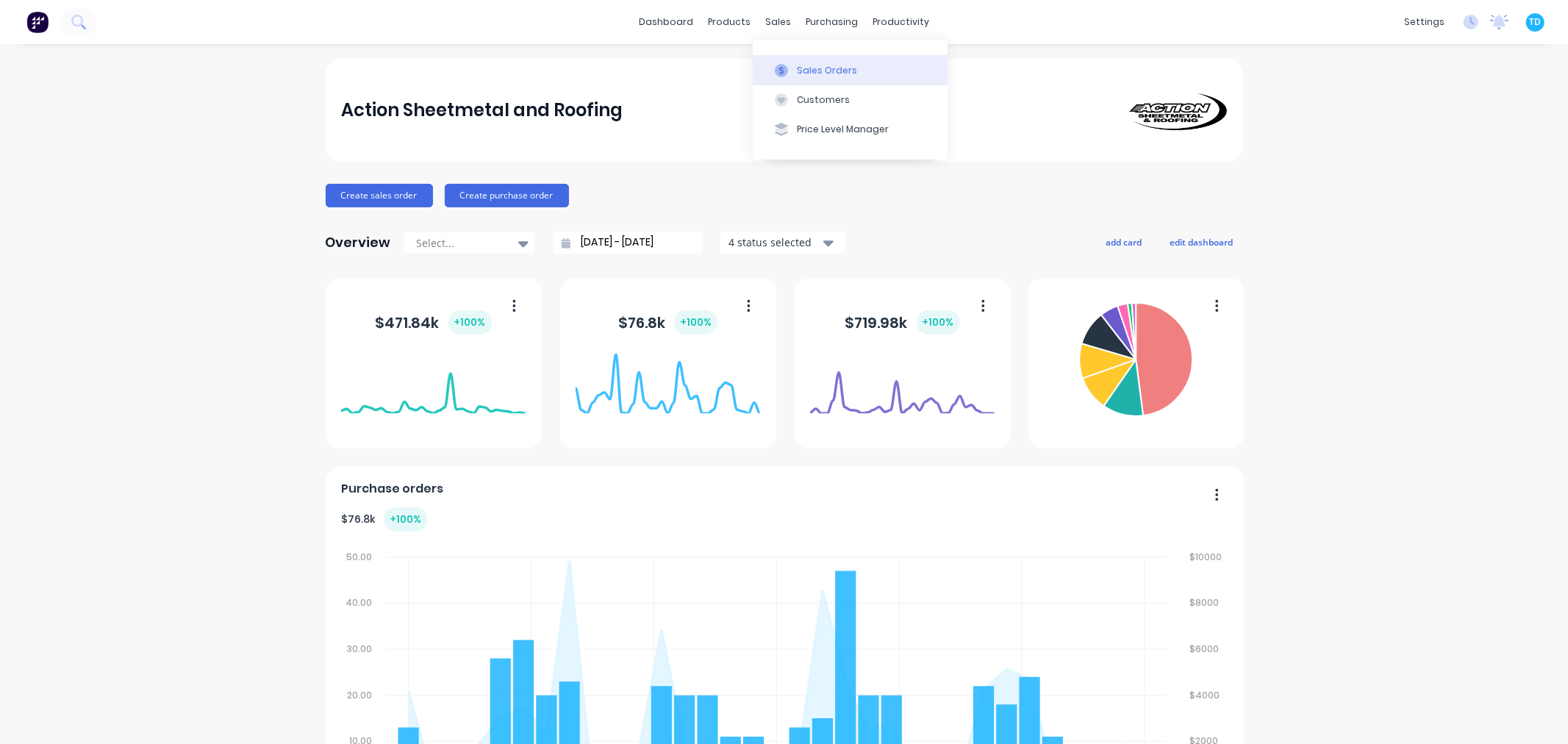
click at [804, 70] on div "Sales Orders" at bounding box center [827, 70] width 60 height 13
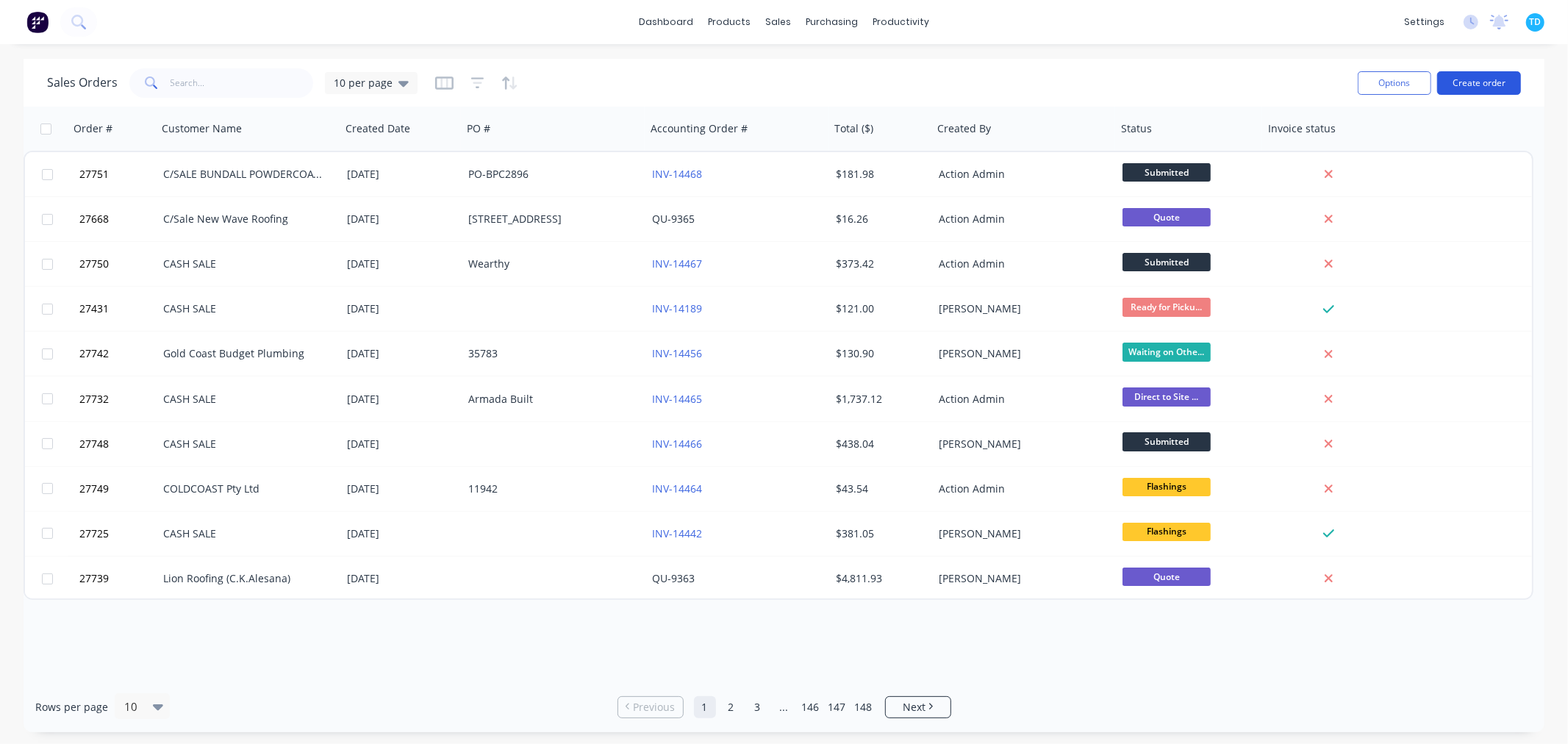
click at [1505, 77] on button "Create order" at bounding box center [1478, 82] width 84 height 23
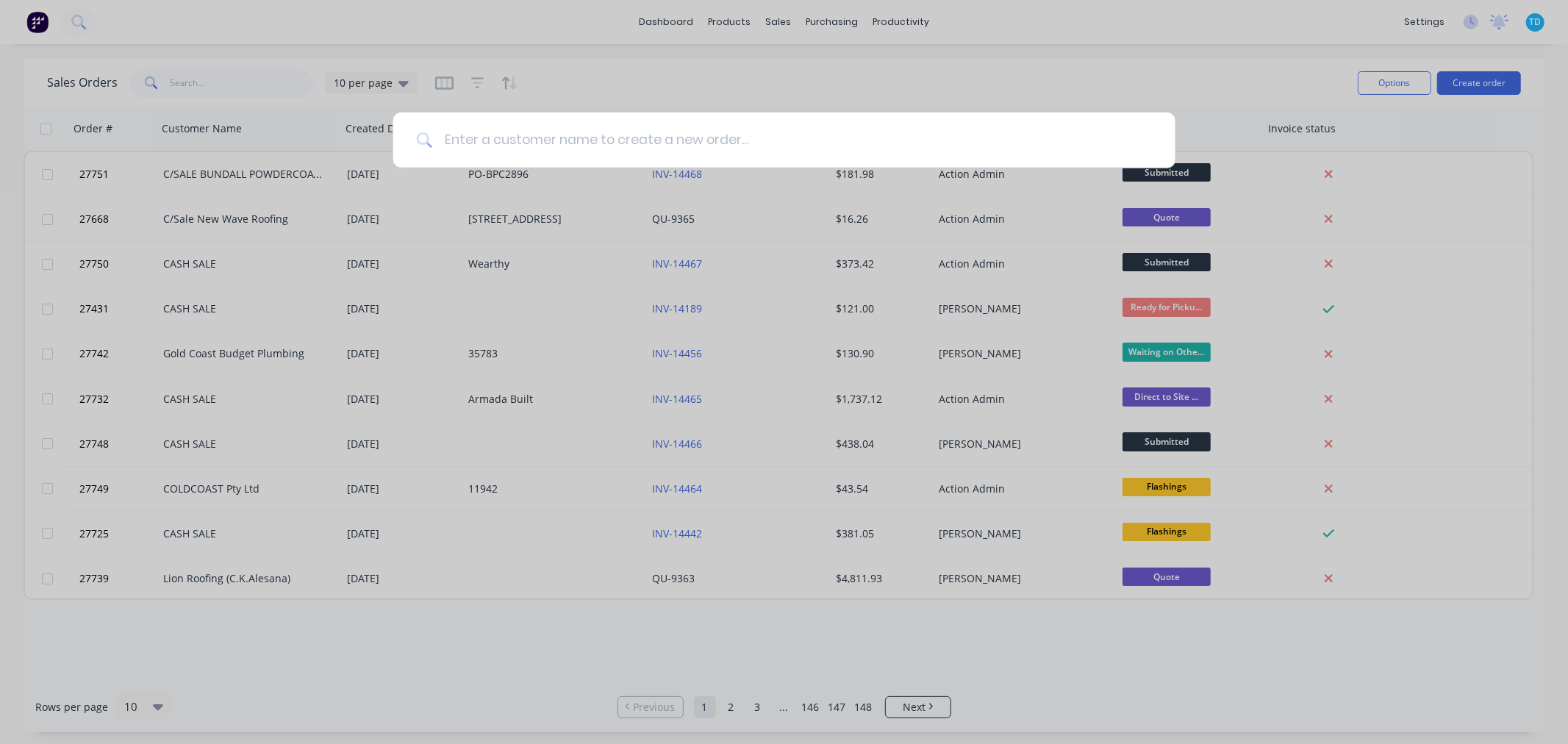
click at [515, 141] on input at bounding box center [792, 140] width 719 height 55
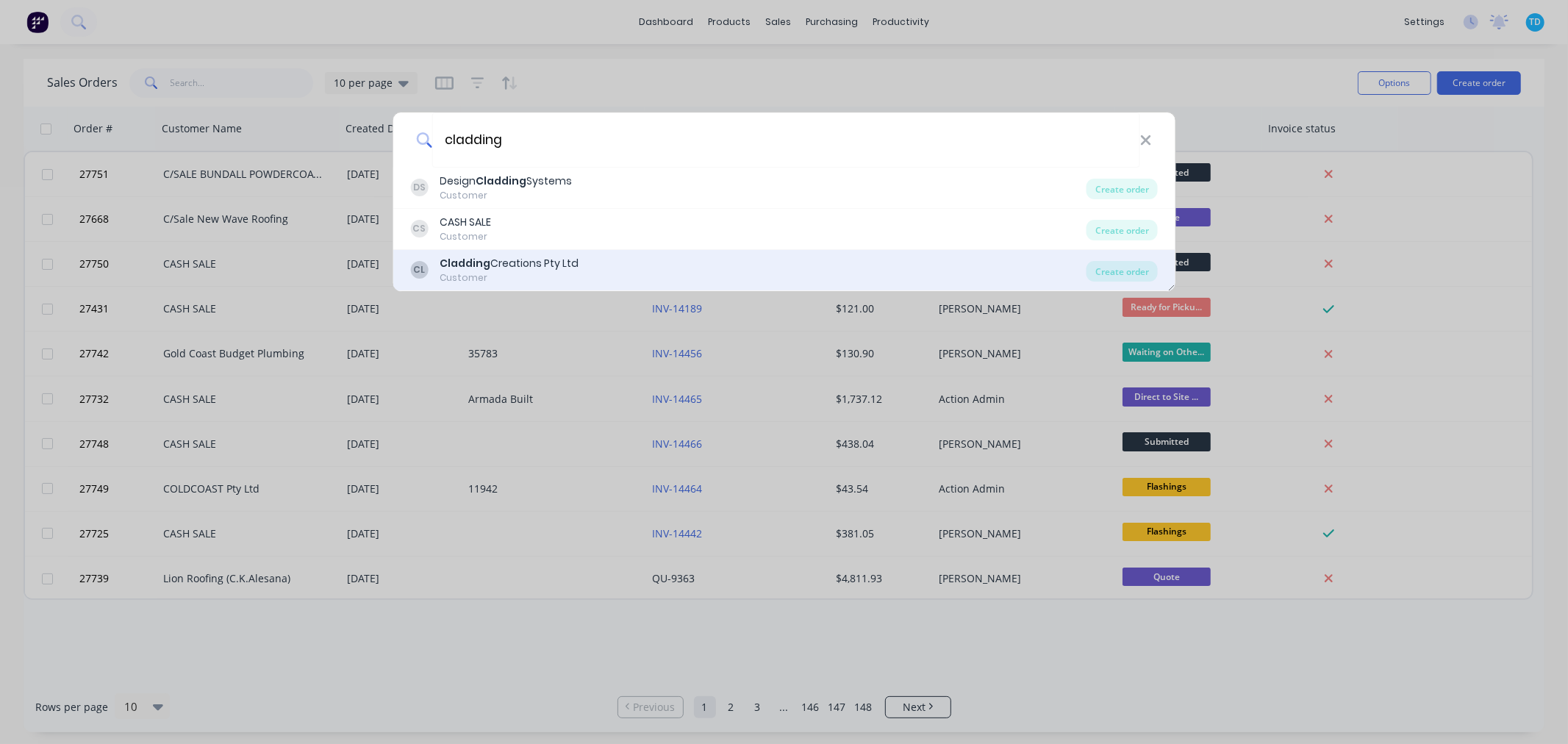
type input "cladding"
click at [535, 265] on div "Cladding Creations Pty Ltd" at bounding box center [508, 263] width 139 height 16
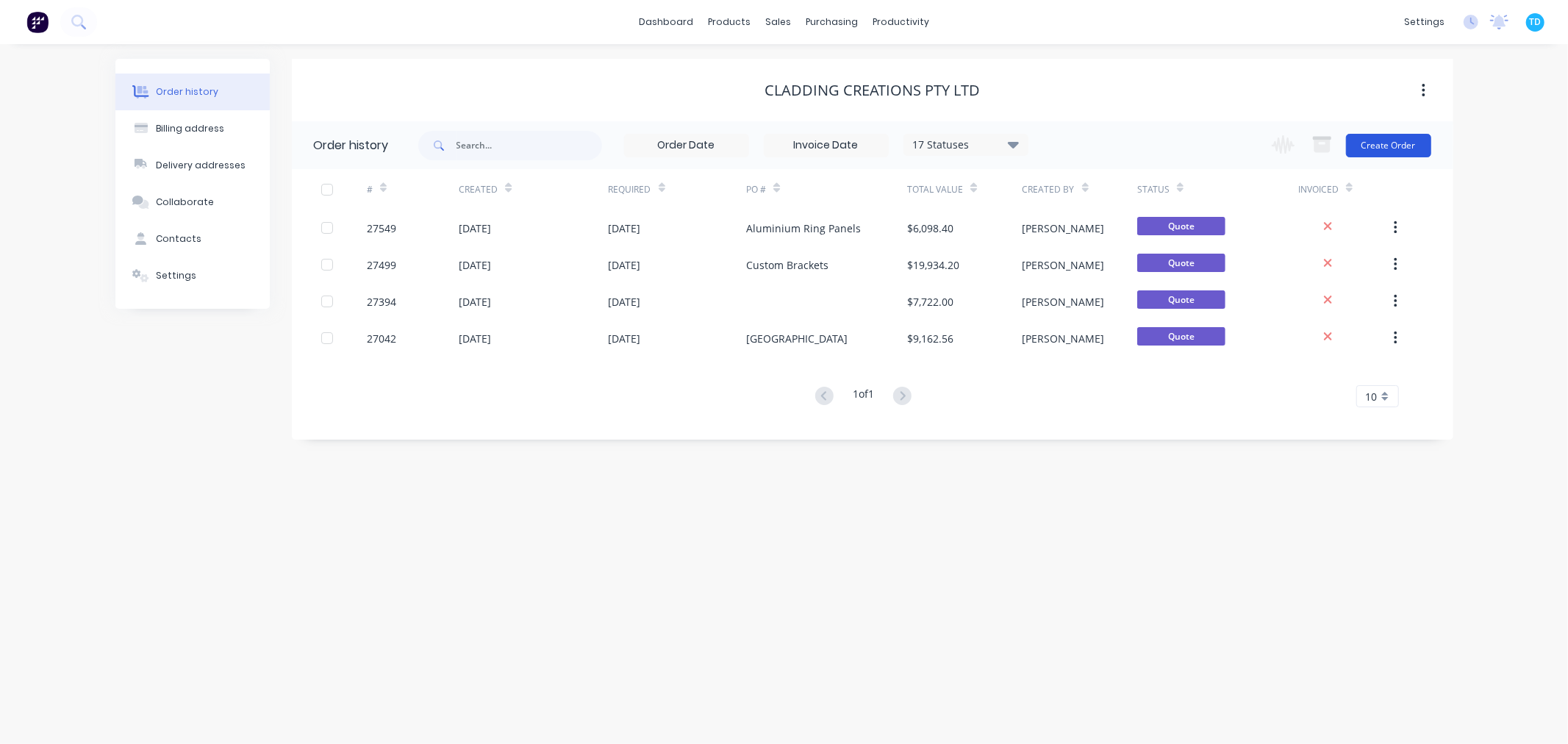
click at [1372, 144] on button "Create Order" at bounding box center [1389, 145] width 85 height 23
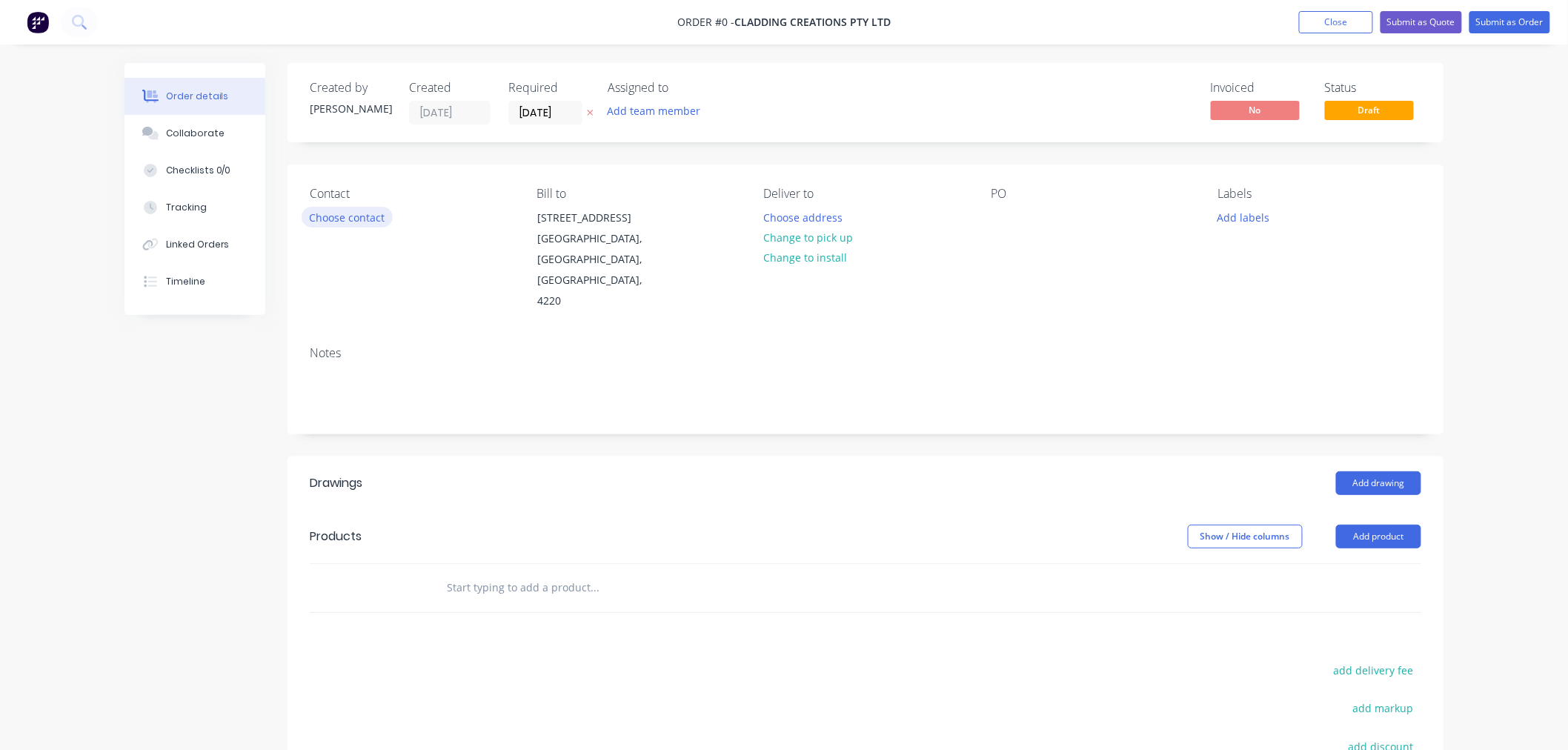
click at [352, 223] on button "Choose contact" at bounding box center [348, 216] width 91 height 20
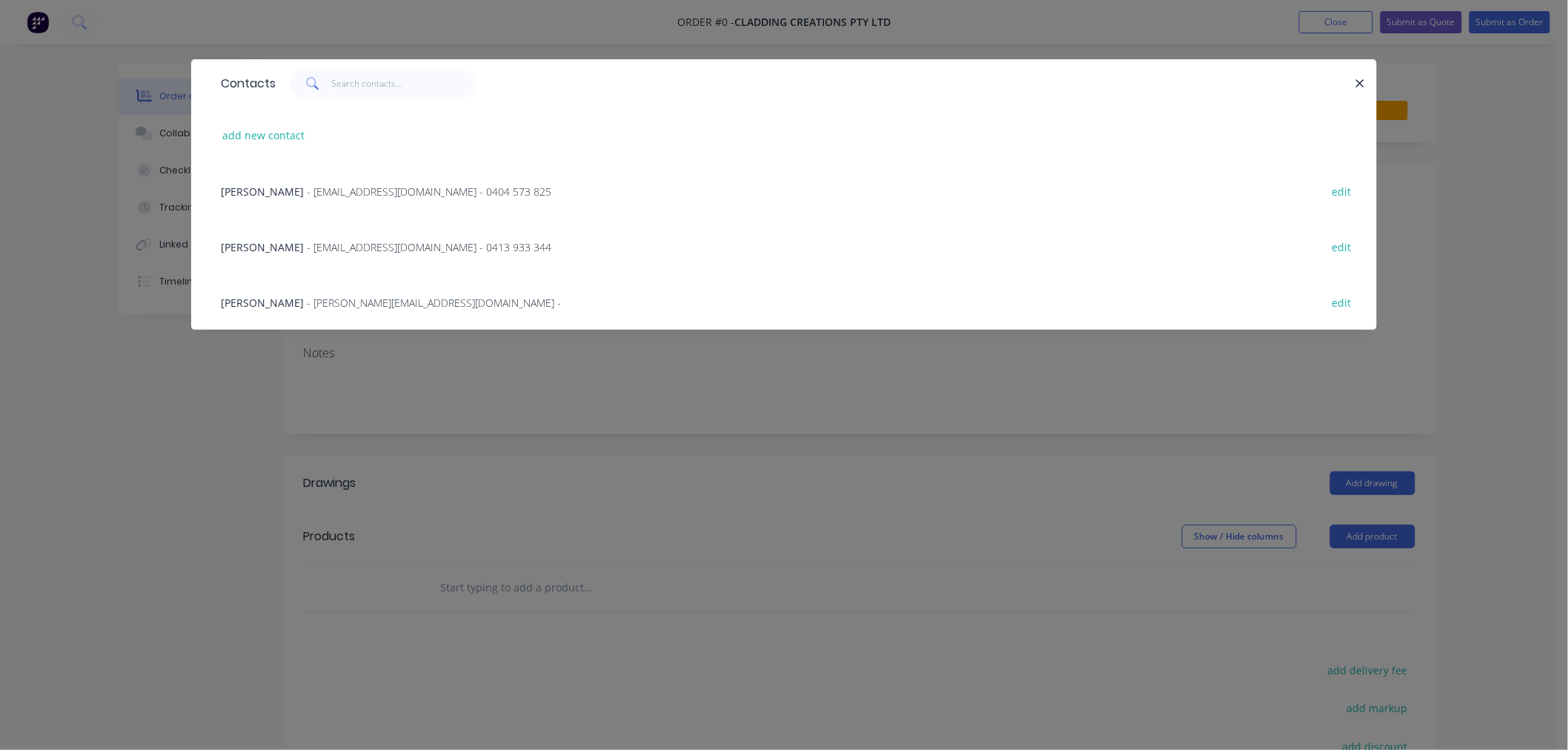
click at [307, 252] on span "- [EMAIL_ADDRESS][DOMAIN_NAME] - 0413 933 344" at bounding box center [429, 247] width 244 height 14
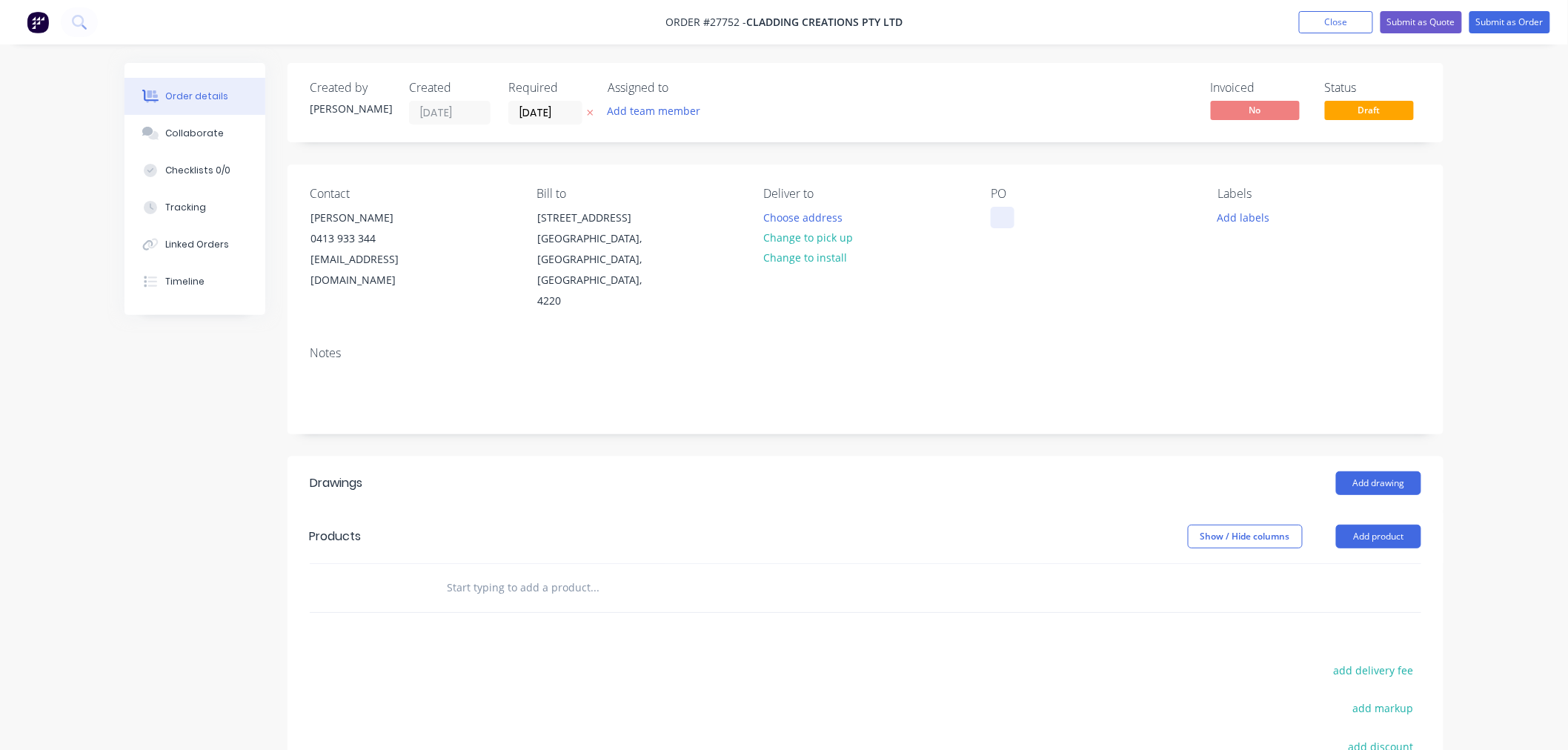
click at [999, 217] on div at bounding box center [1002, 217] width 23 height 21
click at [1376, 525] on button "Add product" at bounding box center [1379, 536] width 85 height 23
click at [1332, 593] on div "Basic product" at bounding box center [1351, 603] width 114 height 21
click at [1100, 602] on input at bounding box center [1095, 612] width 34 height 21
type input "$33.50"
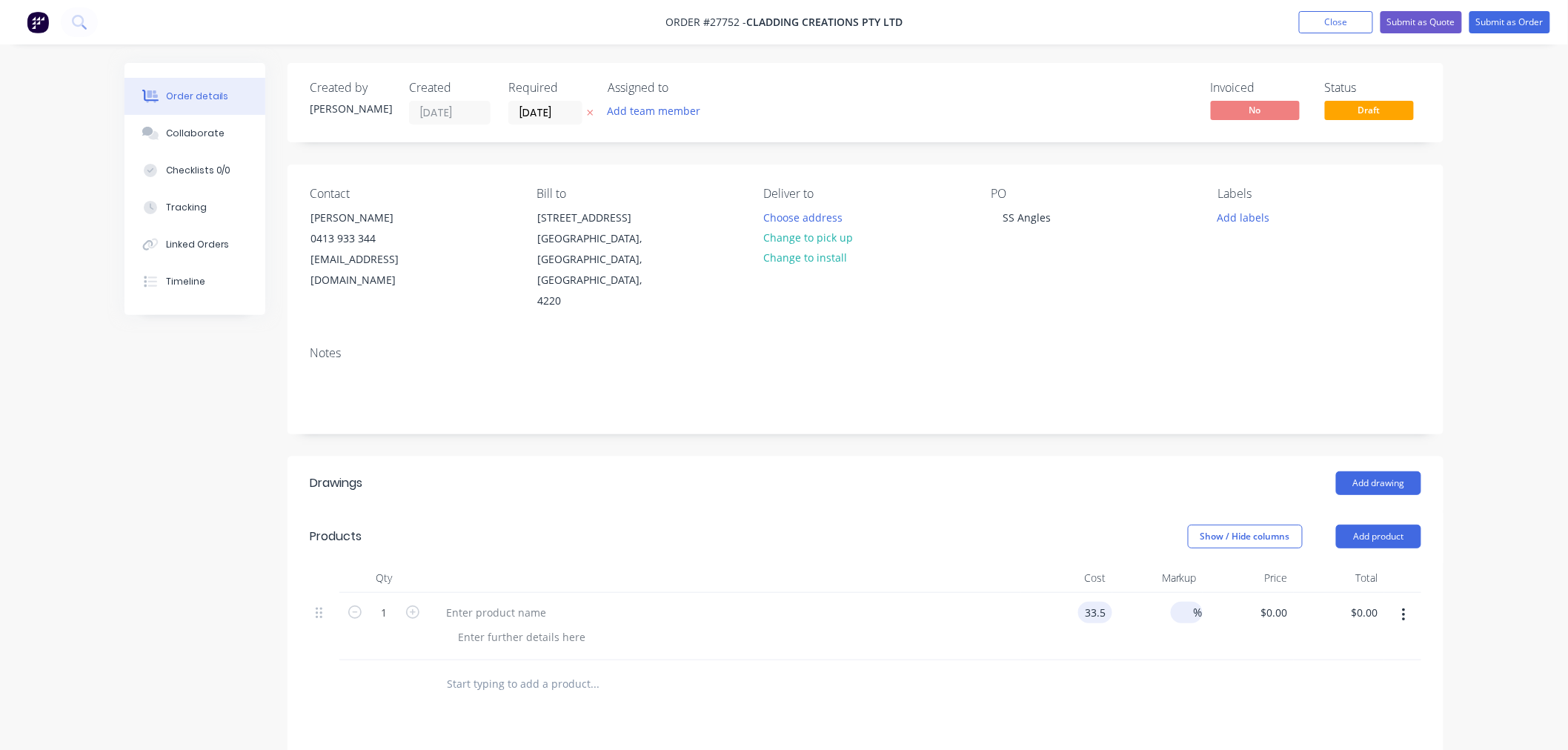
type input "$33.50"
click at [1184, 602] on input at bounding box center [1186, 612] width 17 height 21
type input "25"
type input "$41.875"
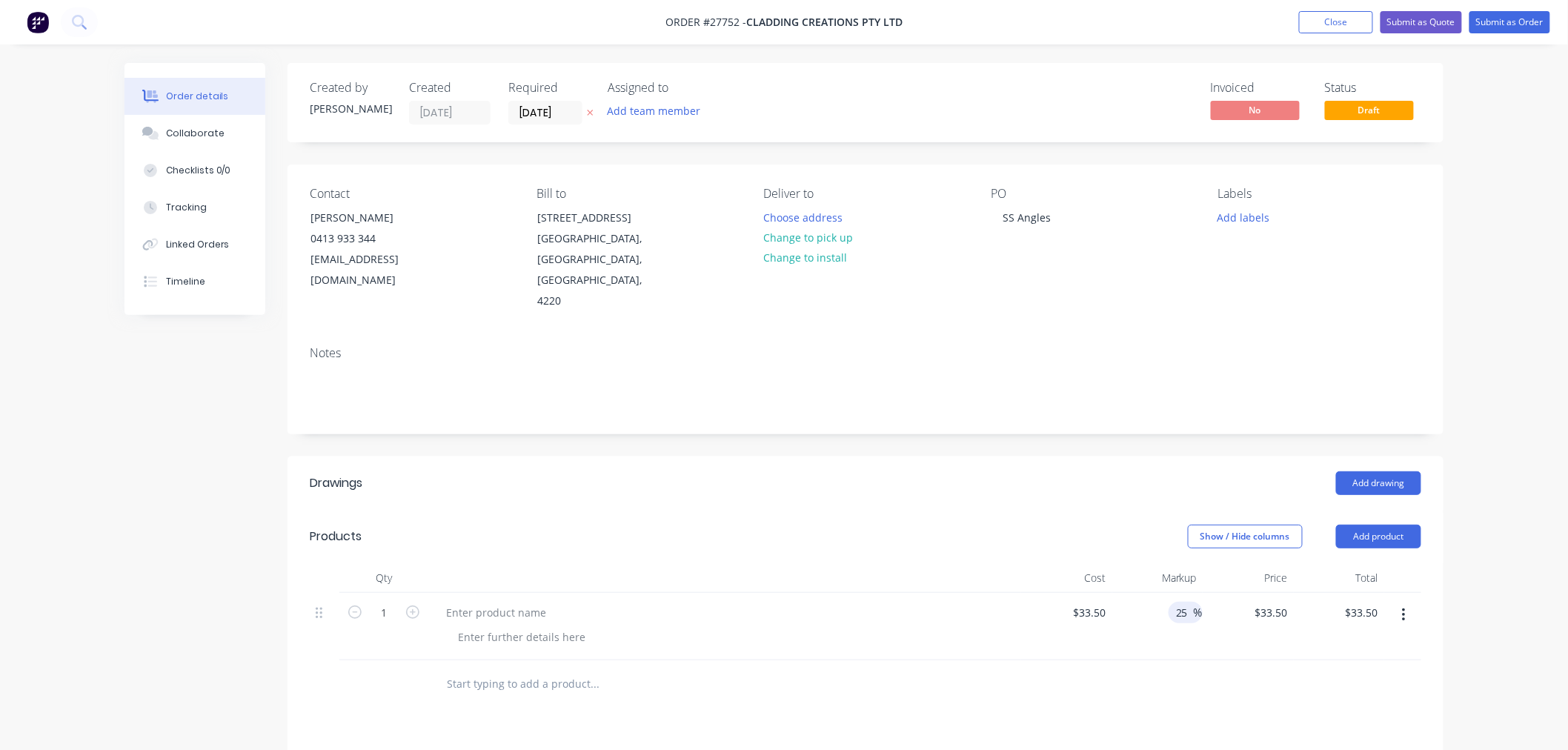
type input "$41.88"
click at [1182, 616] on div "25 25 %" at bounding box center [1158, 626] width 91 height 67
click at [483, 602] on div at bounding box center [496, 612] width 124 height 21
click at [522, 626] on div at bounding box center [522, 636] width 151 height 21
click at [397, 602] on input "1" at bounding box center [383, 613] width 38 height 22
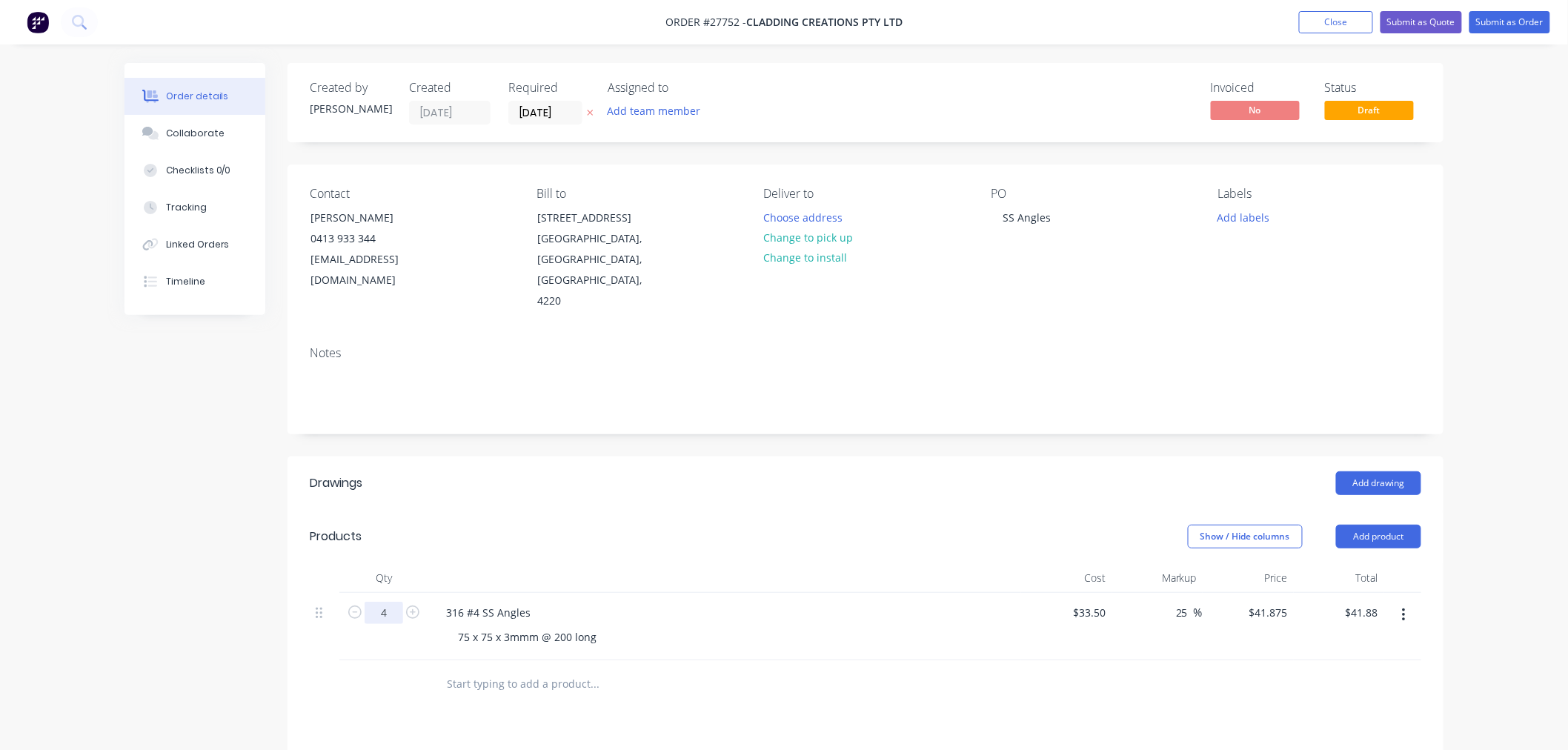
type input "4"
type input "$167.50"
click at [788, 660] on div at bounding box center [695, 684] width 533 height 48
click at [1436, 20] on button "Submit as Quote" at bounding box center [1421, 22] width 81 height 22
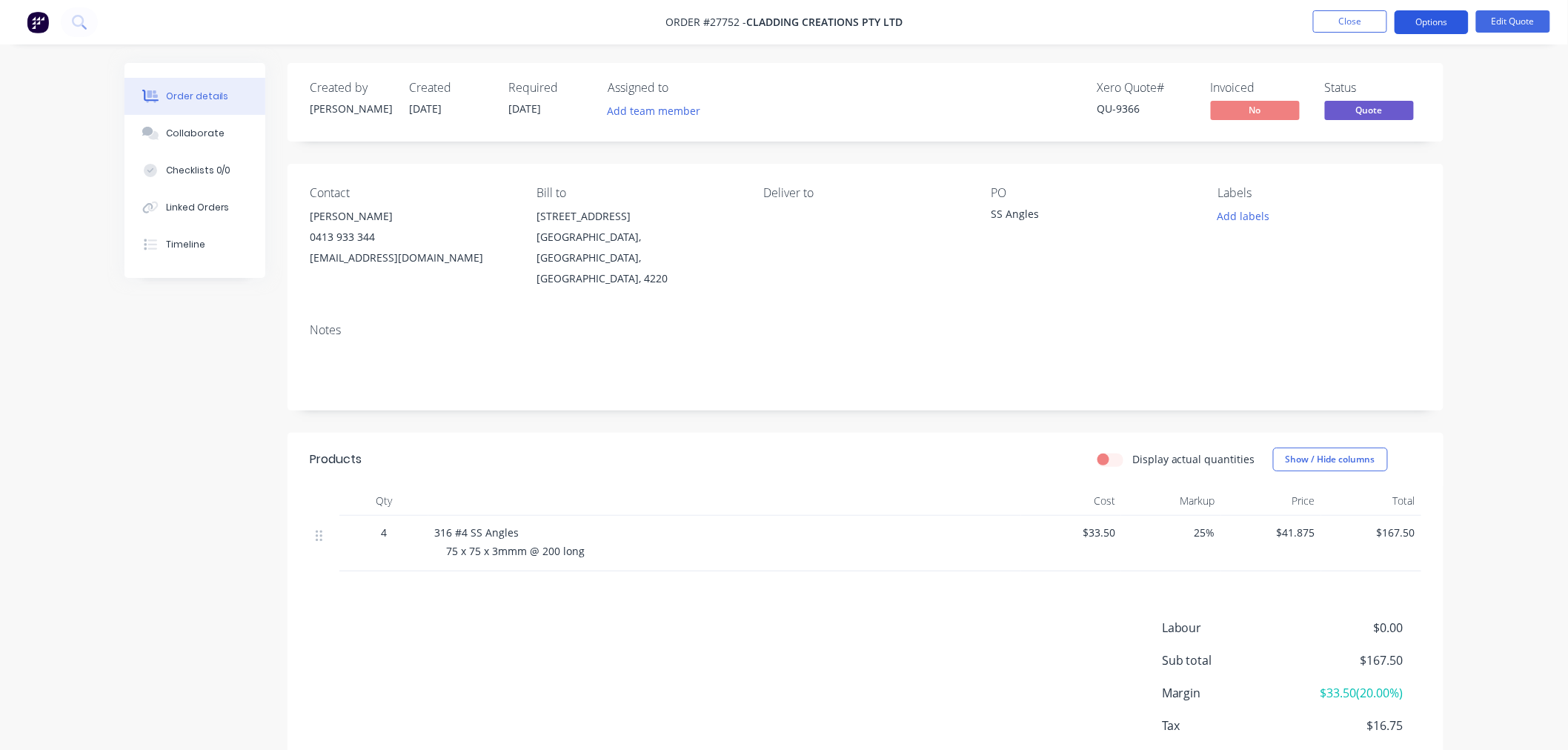
click at [1445, 23] on button "Options" at bounding box center [1432, 21] width 75 height 23
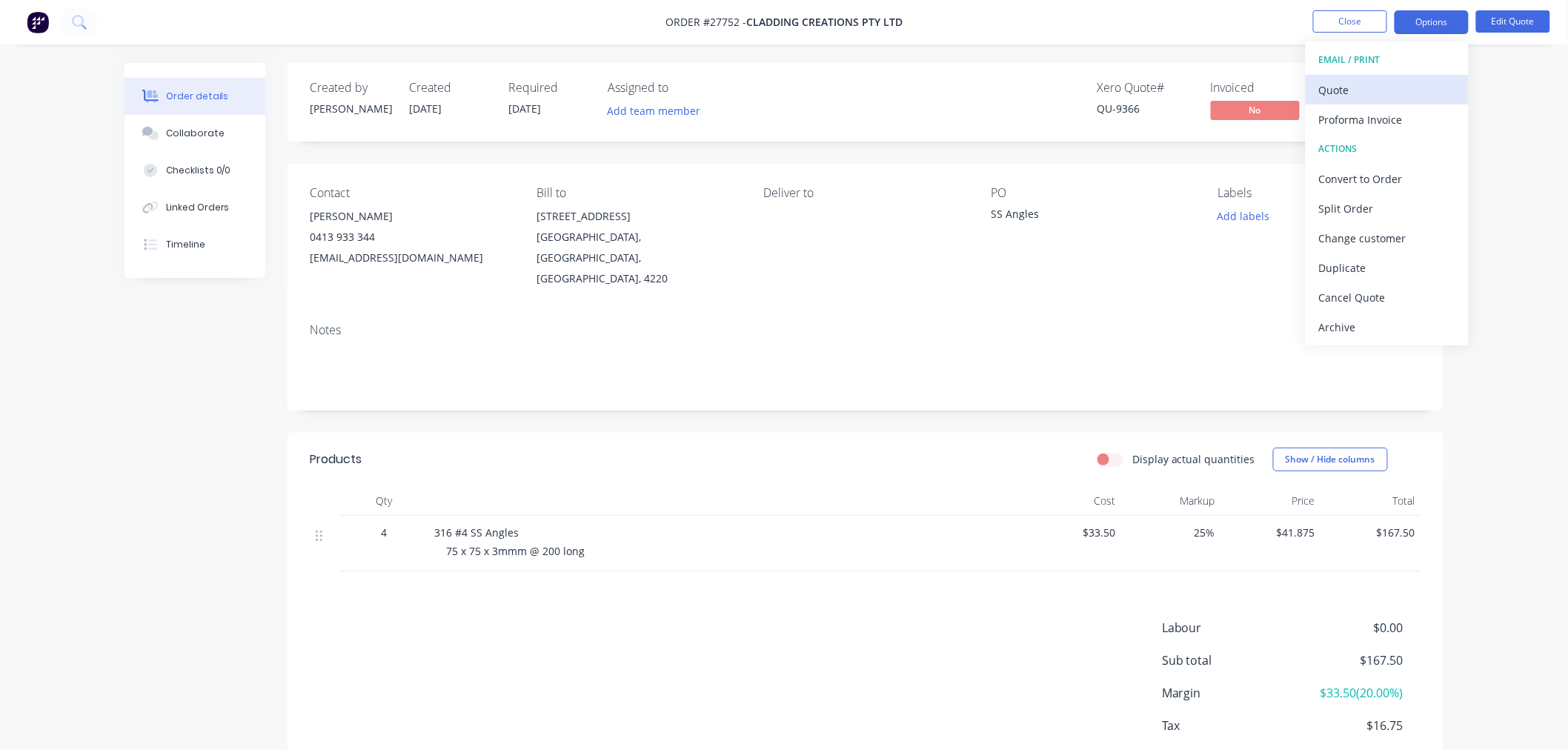
click at [1392, 87] on div "Quote" at bounding box center [1387, 89] width 136 height 21
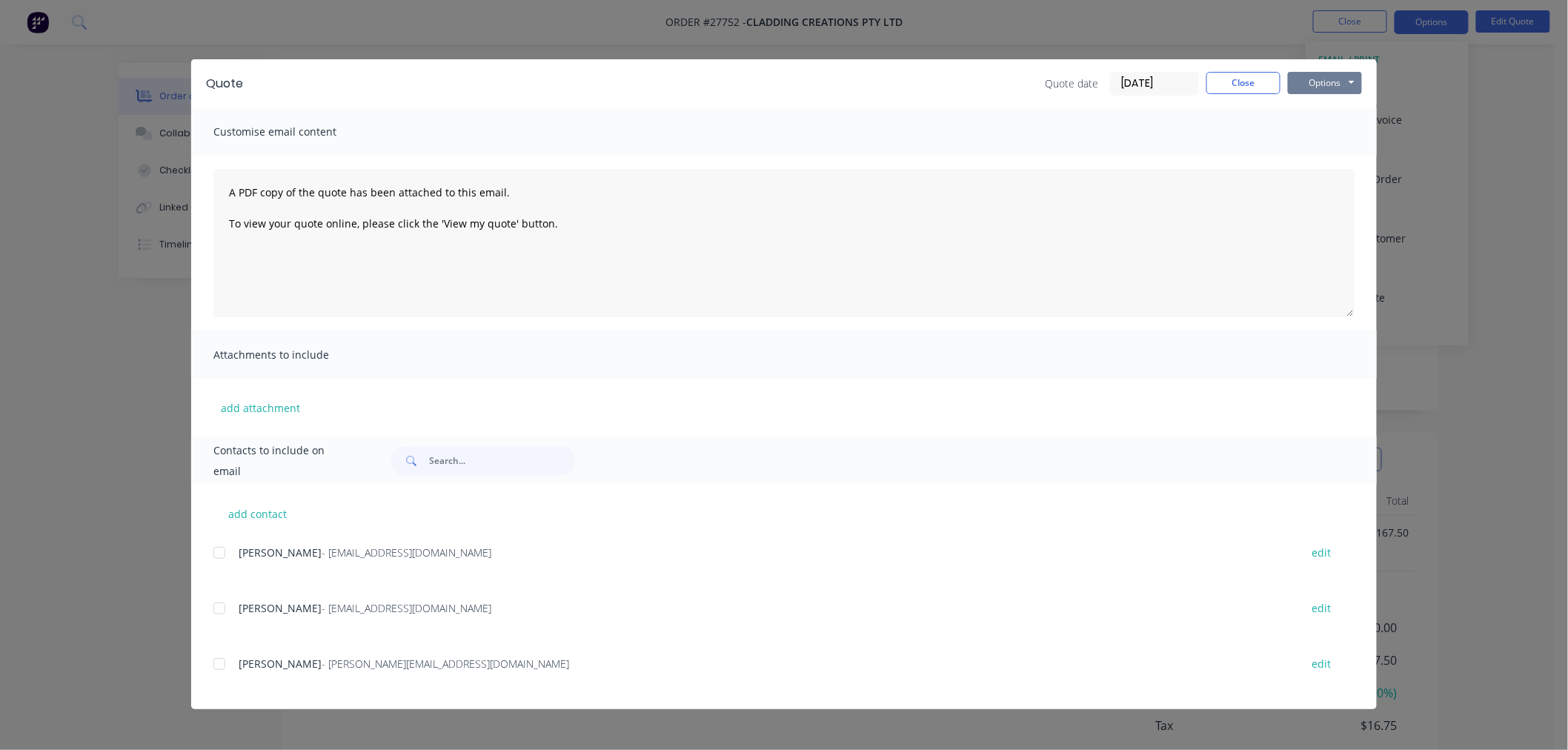
click at [1319, 84] on button "Options" at bounding box center [1326, 83] width 75 height 22
click at [1329, 139] on button "Print" at bounding box center [1336, 133] width 95 height 24
click at [1259, 85] on button "Close" at bounding box center [1244, 83] width 75 height 22
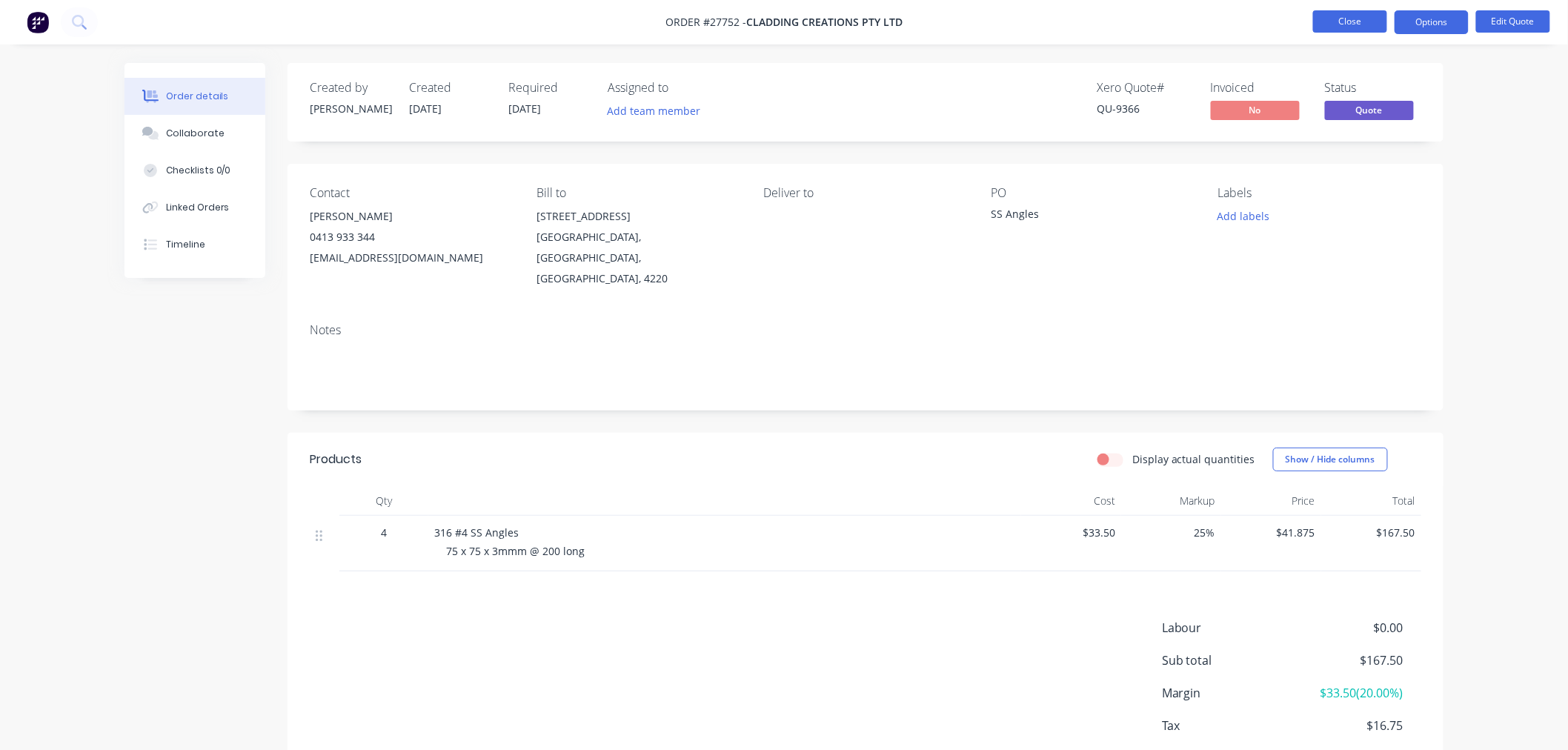
click at [1356, 11] on button "Close" at bounding box center [1351, 21] width 75 height 22
